Goal: Information Seeking & Learning: Learn about a topic

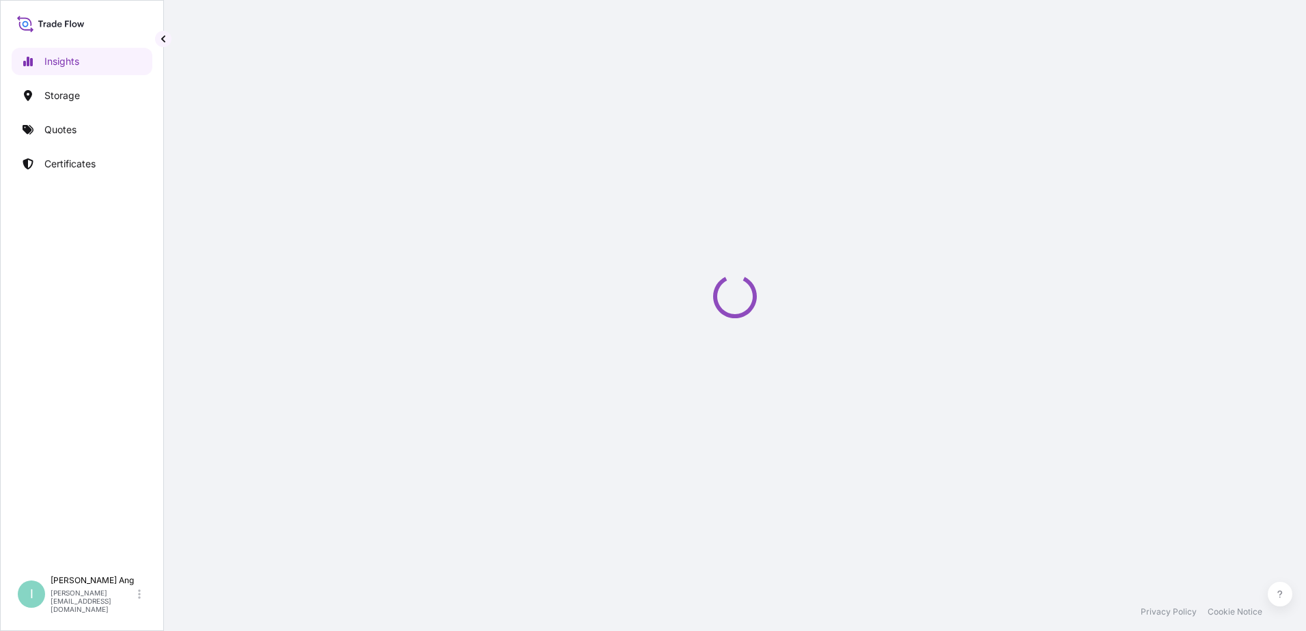
select select "2025"
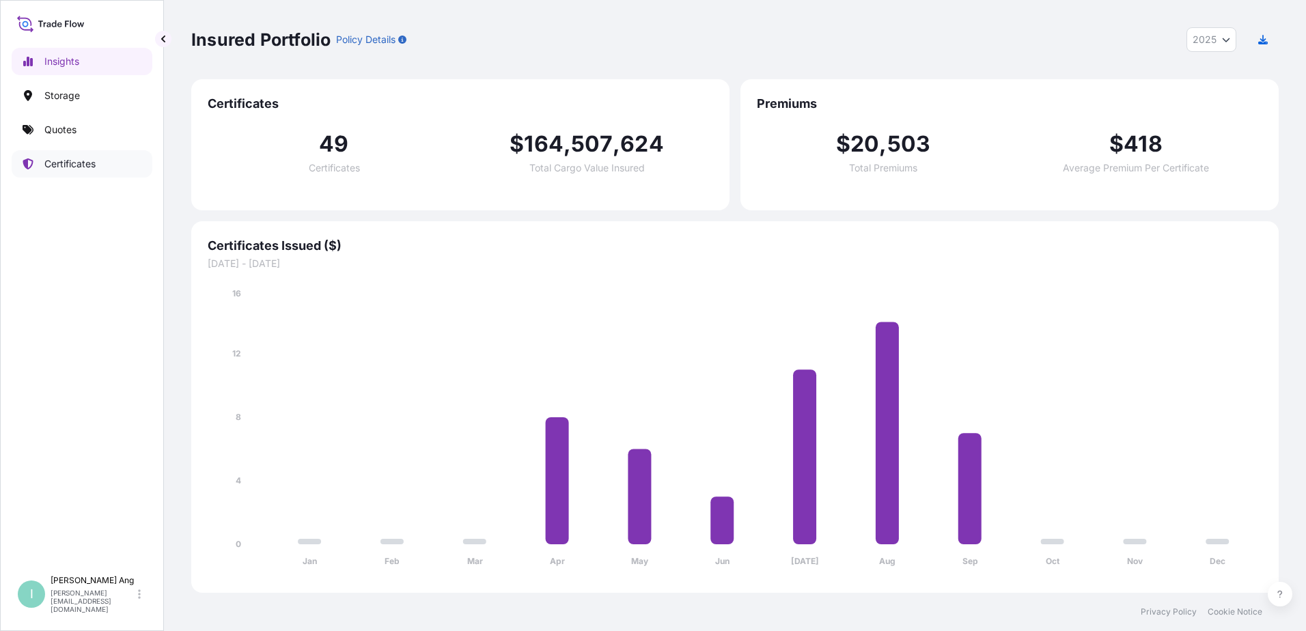
click at [87, 166] on p "Certificates" at bounding box center [69, 164] width 51 height 14
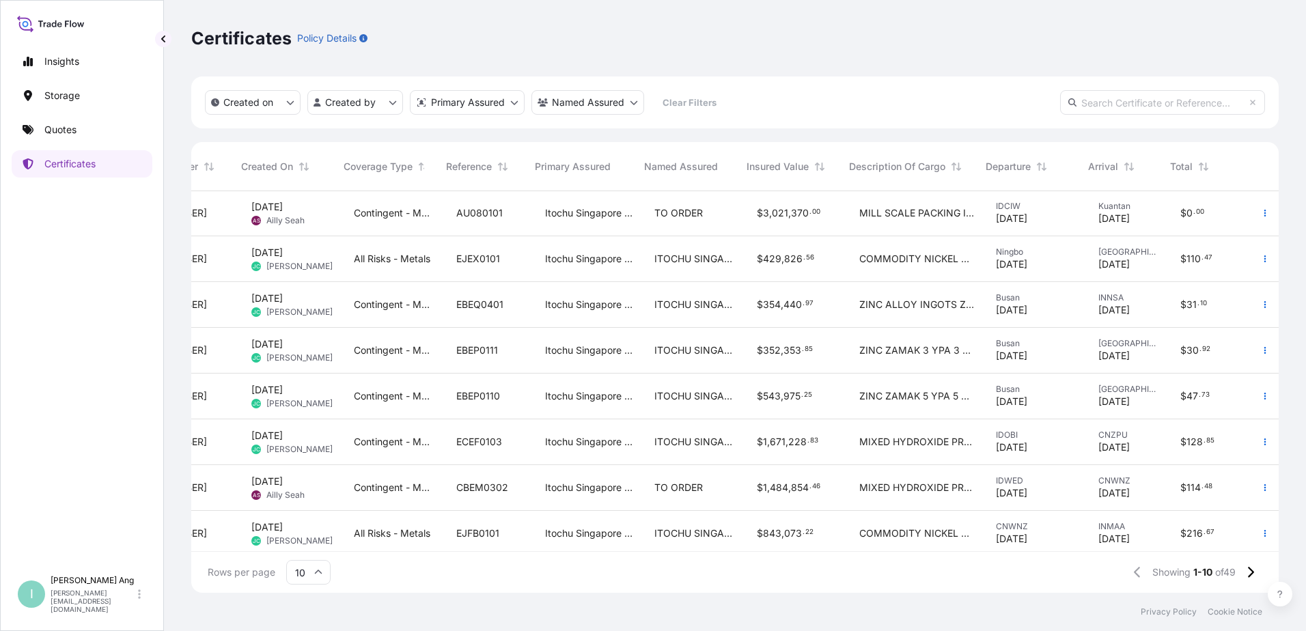
scroll to position [0, 91]
click at [1302, 92] on div "Certificates Policy Details Created on Created by Primary Assured Named Assured…" at bounding box center [735, 296] width 1142 height 593
click at [90, 63] on link "Insights" at bounding box center [82, 61] width 141 height 27
select select "2025"
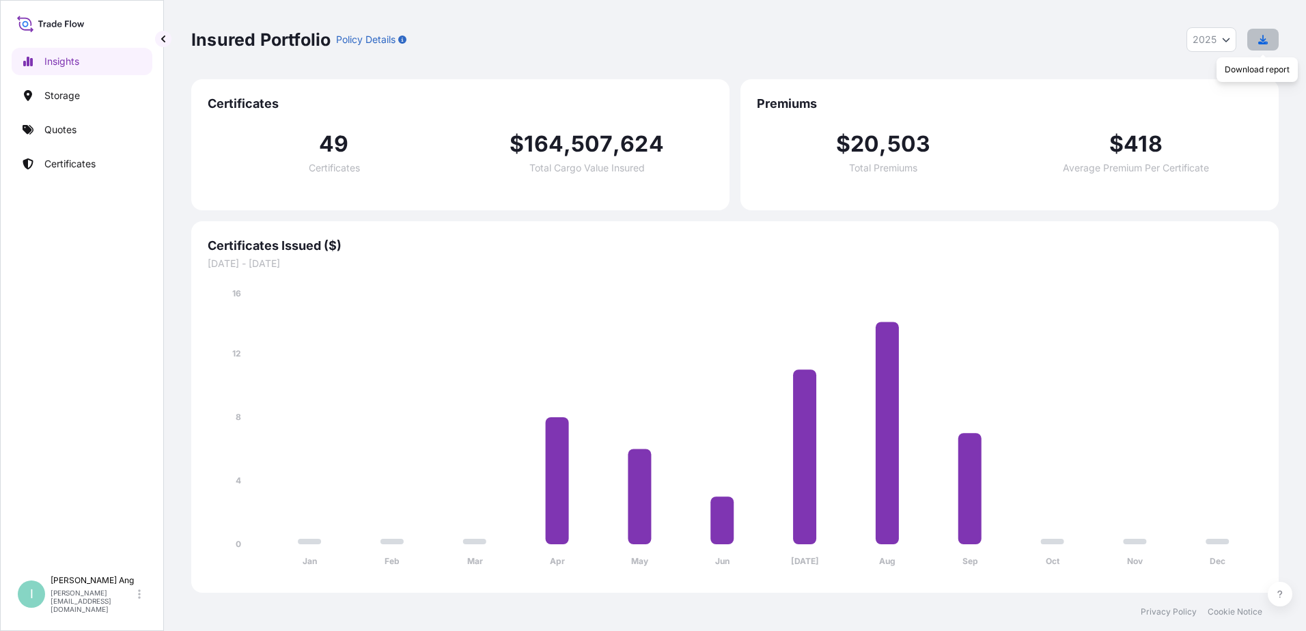
click at [1258, 40] on button "button" at bounding box center [1263, 40] width 31 height 22
